Goal: Navigation & Orientation: Go to known website

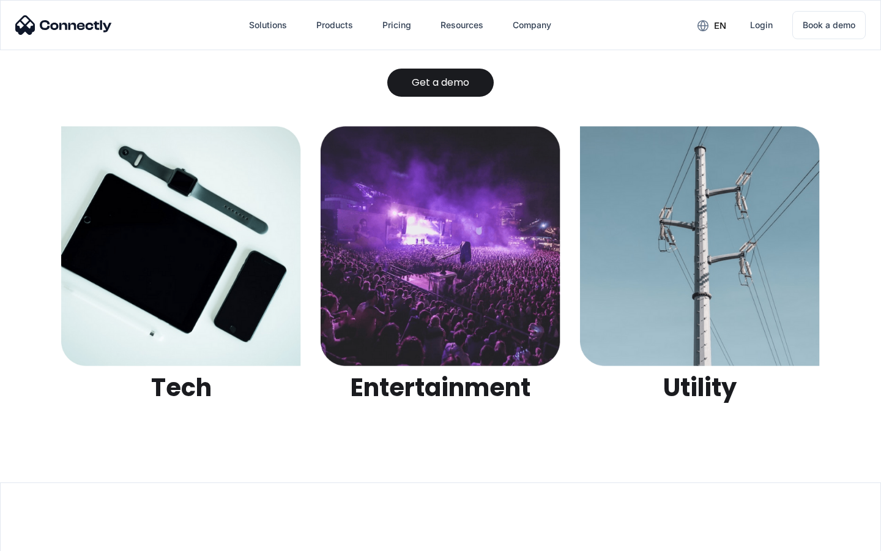
scroll to position [3860, 0]
